Goal: Entertainment & Leisure: Consume media (video, audio)

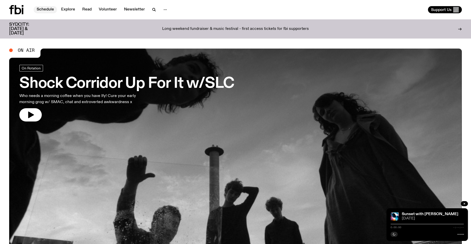
click at [46, 7] on link "Schedule" at bounding box center [45, 9] width 23 height 7
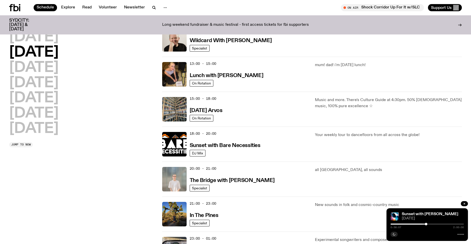
scroll to position [176, 0]
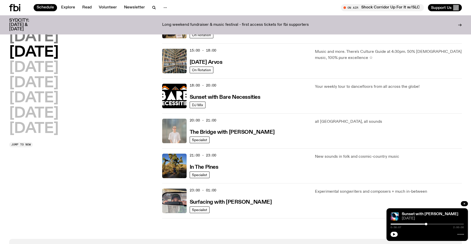
click at [44, 41] on h2 "[DATE]" at bounding box center [33, 37] width 49 height 14
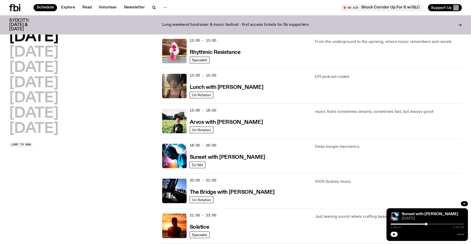
scroll to position [116, 0]
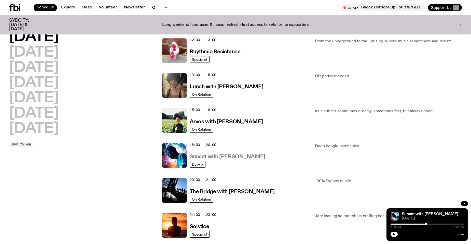
click at [229, 156] on h3 "Sunset with [PERSON_NAME]" at bounding box center [228, 156] width 76 height 5
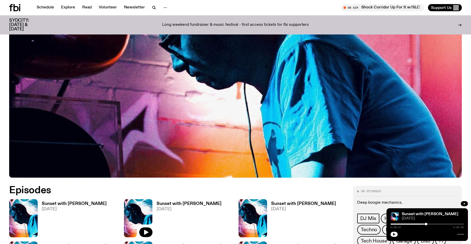
scroll to position [150, 0]
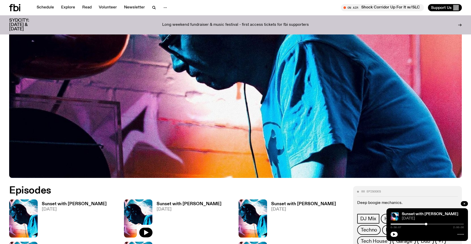
click at [64, 204] on h3 "Sunset with [PERSON_NAME]" at bounding box center [74, 204] width 65 height 4
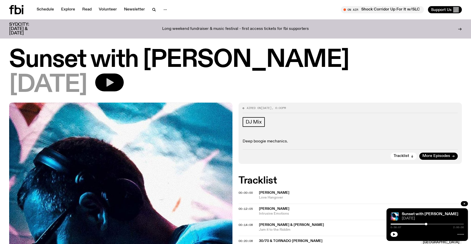
click at [119, 84] on button "button" at bounding box center [109, 82] width 29 height 18
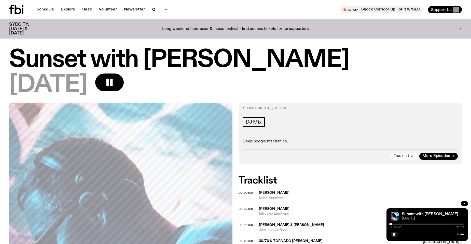
click at [393, 224] on div at bounding box center [427, 223] width 73 height 1
